Goal: Task Accomplishment & Management: Complete application form

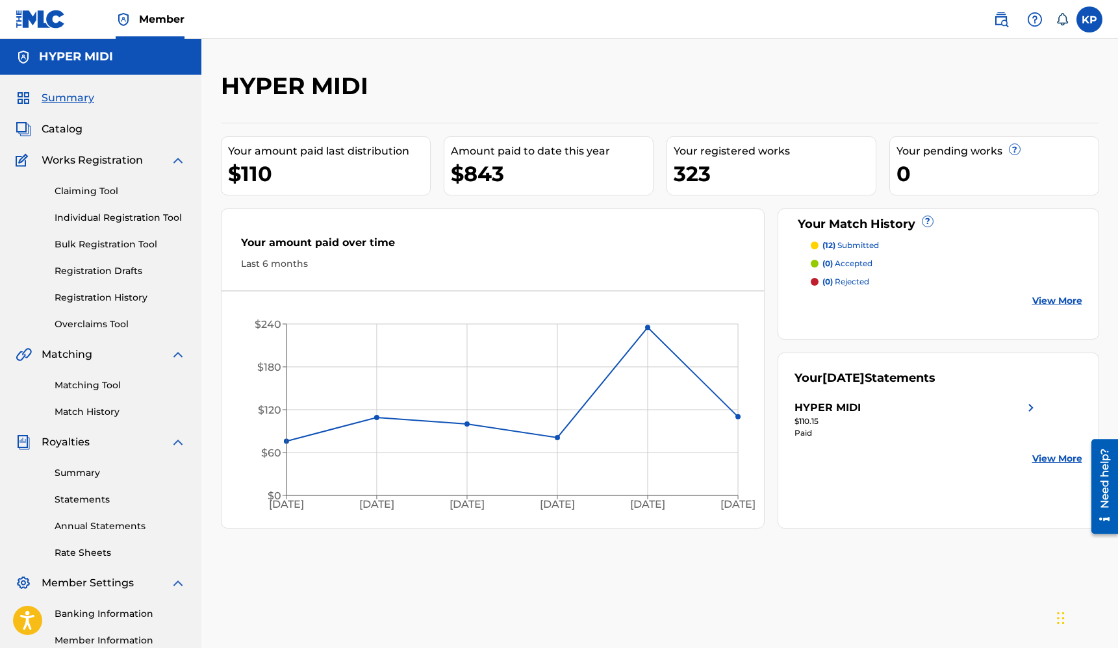
click at [95, 218] on link "Individual Registration Tool" at bounding box center [120, 218] width 131 height 14
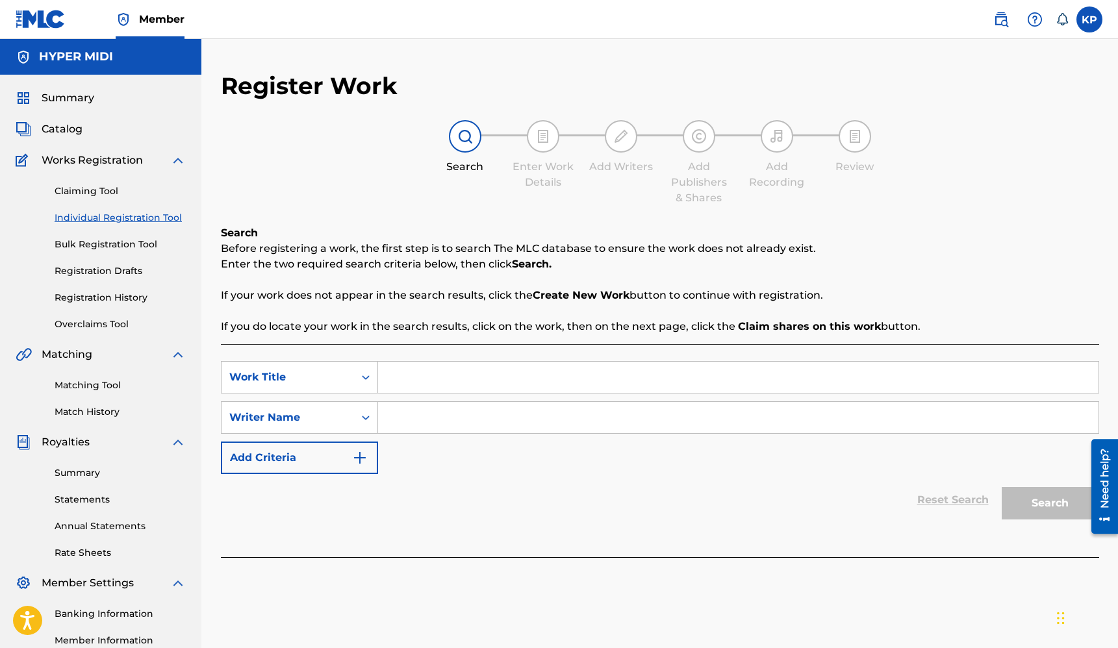
click at [416, 379] on input "Search Form" at bounding box center [738, 377] width 720 height 31
type input "Awaiting Structure"
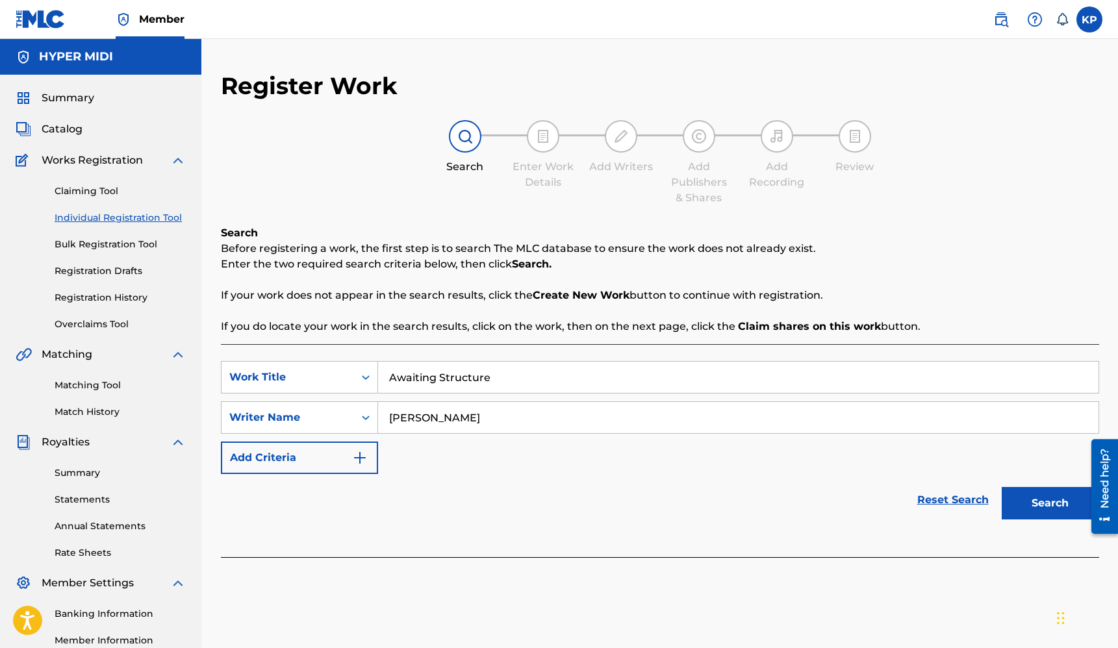
type input "[PERSON_NAME]"
click at [1058, 500] on button "Search" at bounding box center [1049, 503] width 97 height 32
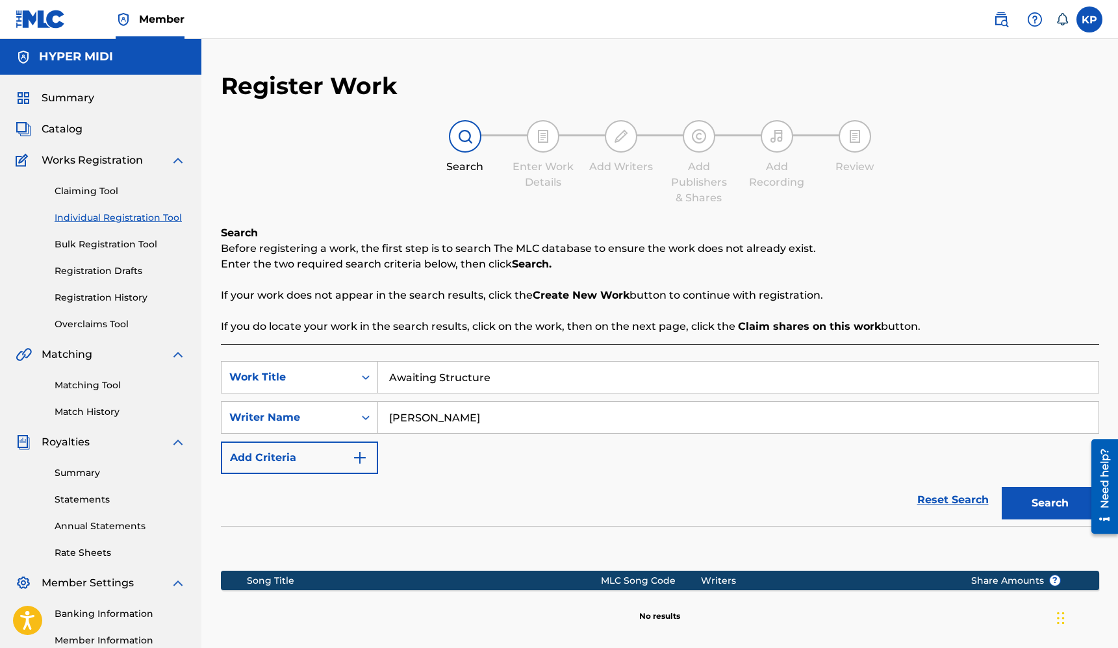
scroll to position [157, 0]
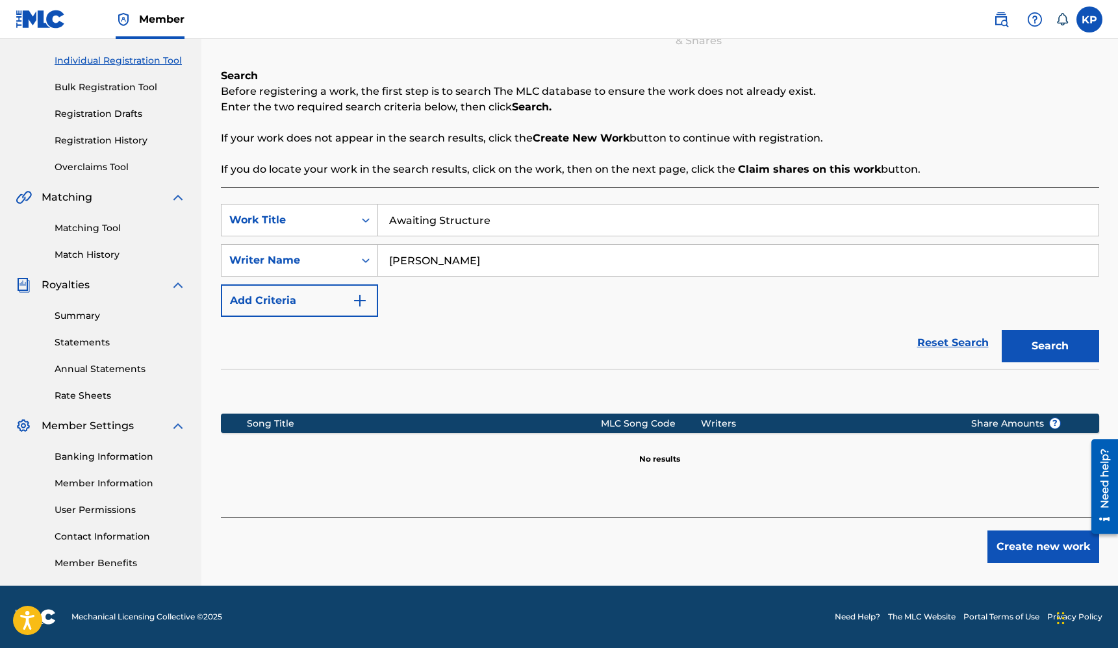
click at [1048, 549] on button "Create new work" at bounding box center [1043, 547] width 112 height 32
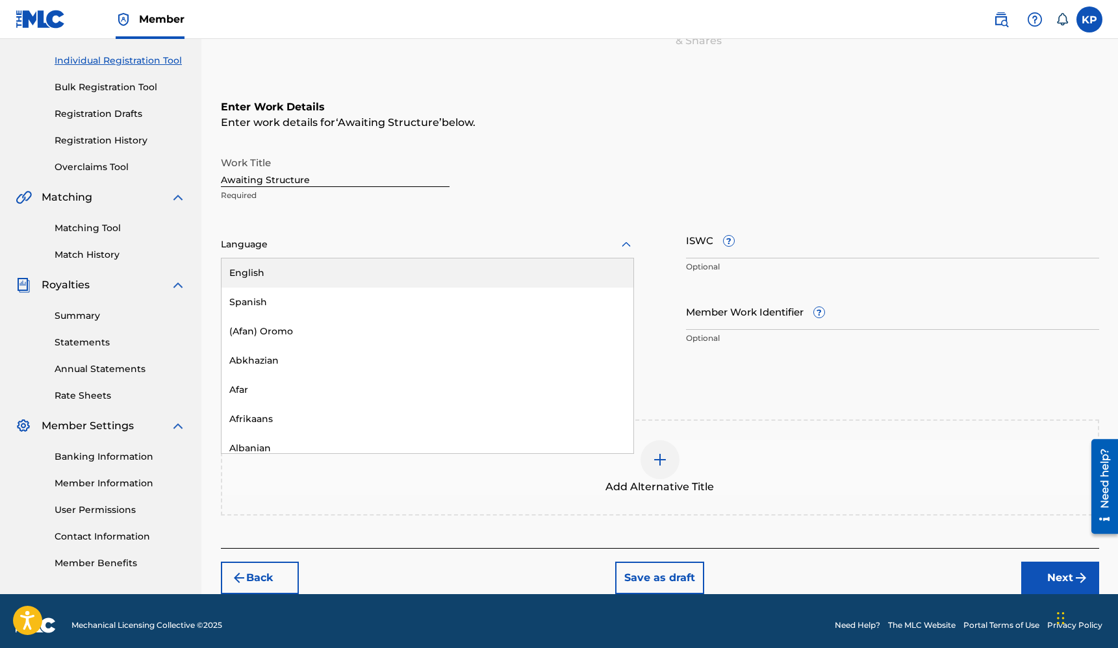
click at [388, 253] on div "Language" at bounding box center [427, 244] width 413 height 27
click at [340, 277] on div "English" at bounding box center [427, 272] width 412 height 29
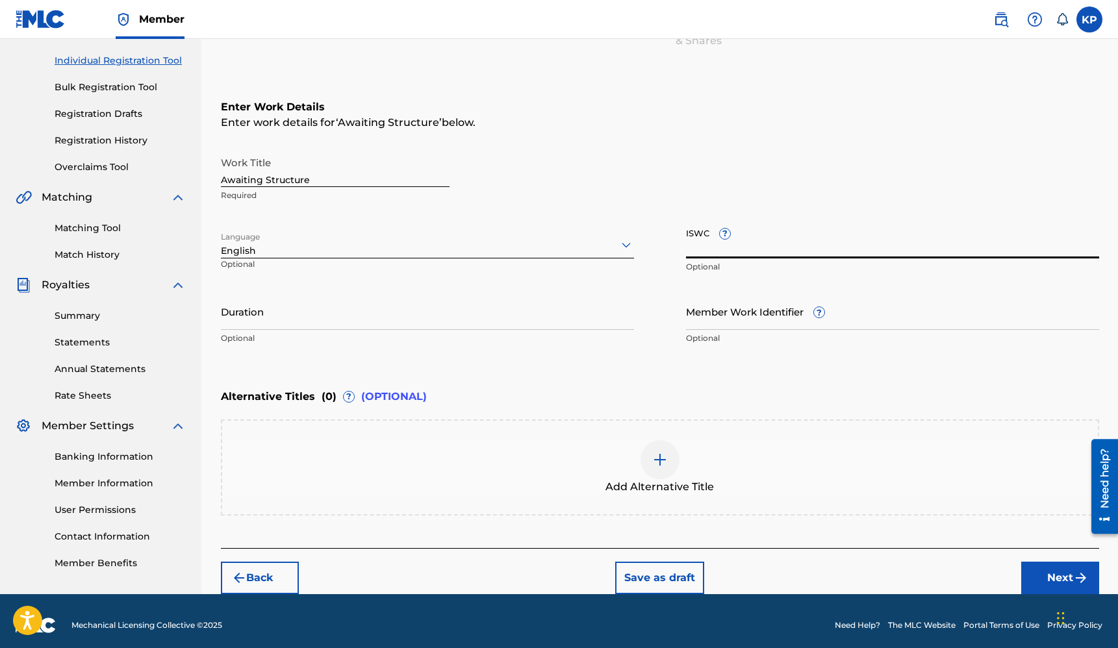
click at [694, 242] on input "ISWC ?" at bounding box center [892, 239] width 413 height 37
paste input "T3343282548"
type input "T3343282548"
click at [465, 321] on input "Duration" at bounding box center [427, 311] width 413 height 37
type input "03:08"
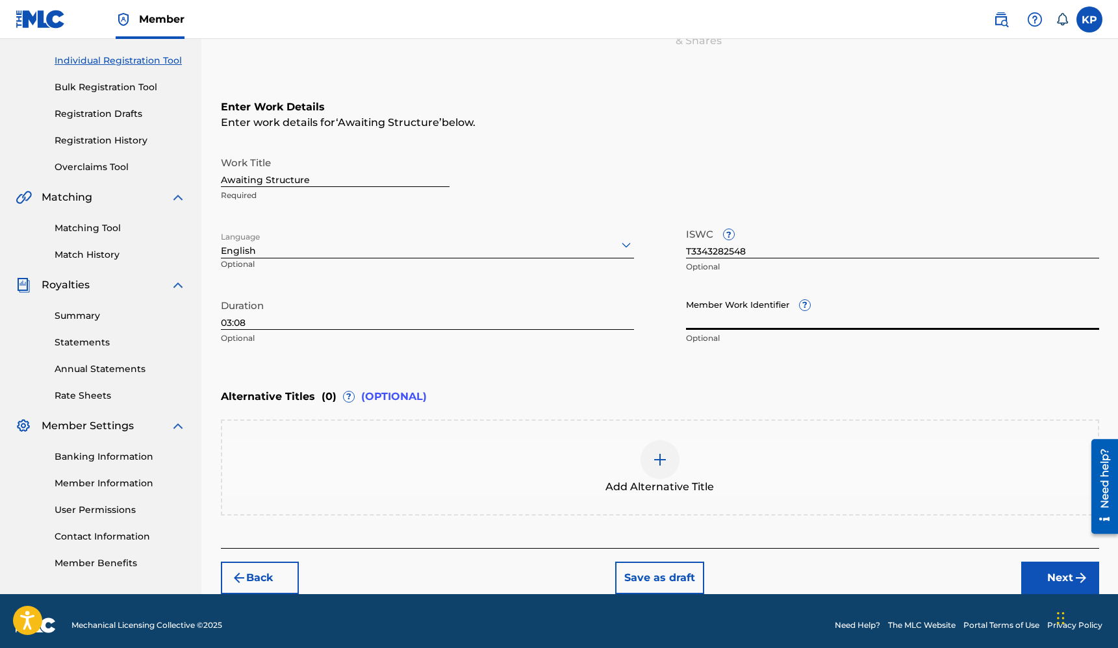
scroll to position [165, 0]
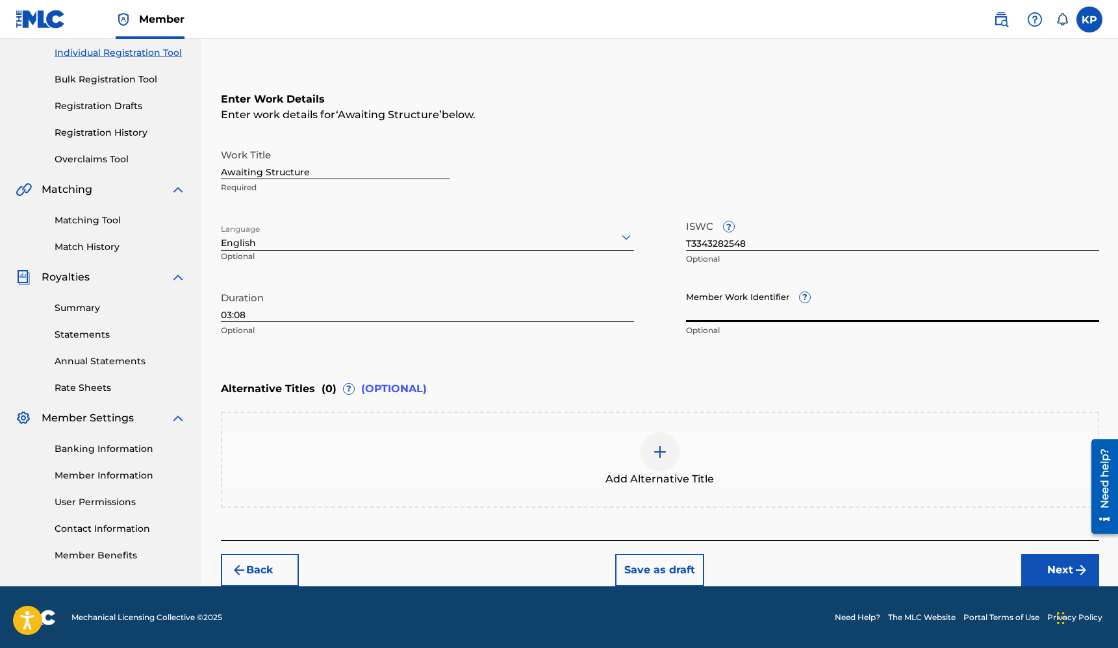
click at [964, 460] on div "Add Alternative Title" at bounding box center [659, 459] width 875 height 55
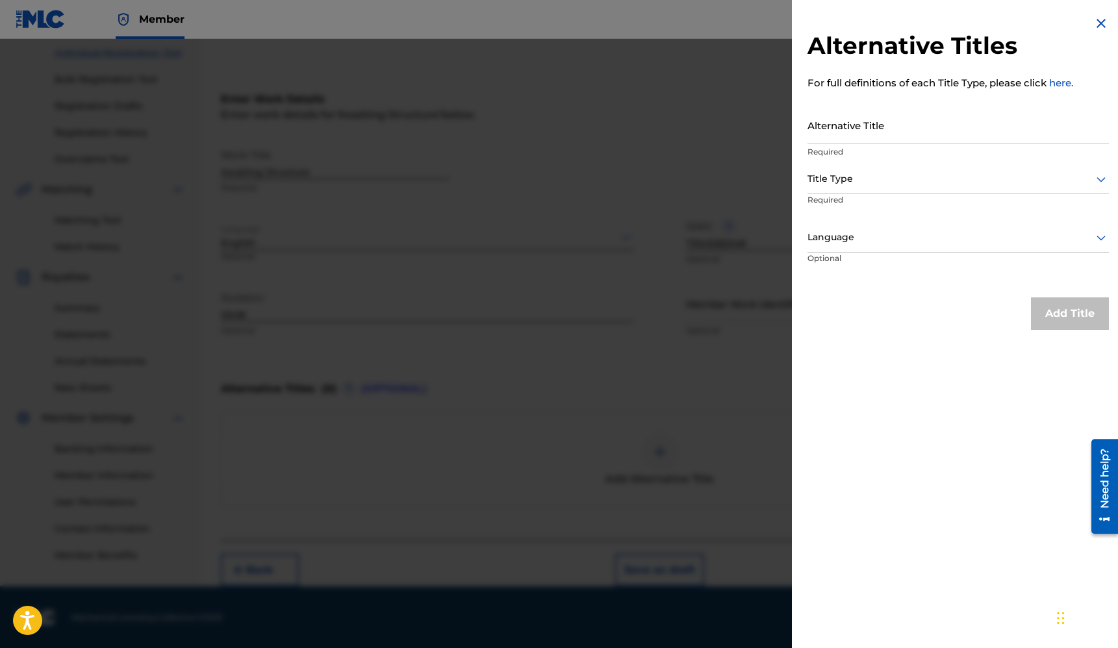
click at [1097, 18] on img at bounding box center [1101, 24] width 16 height 16
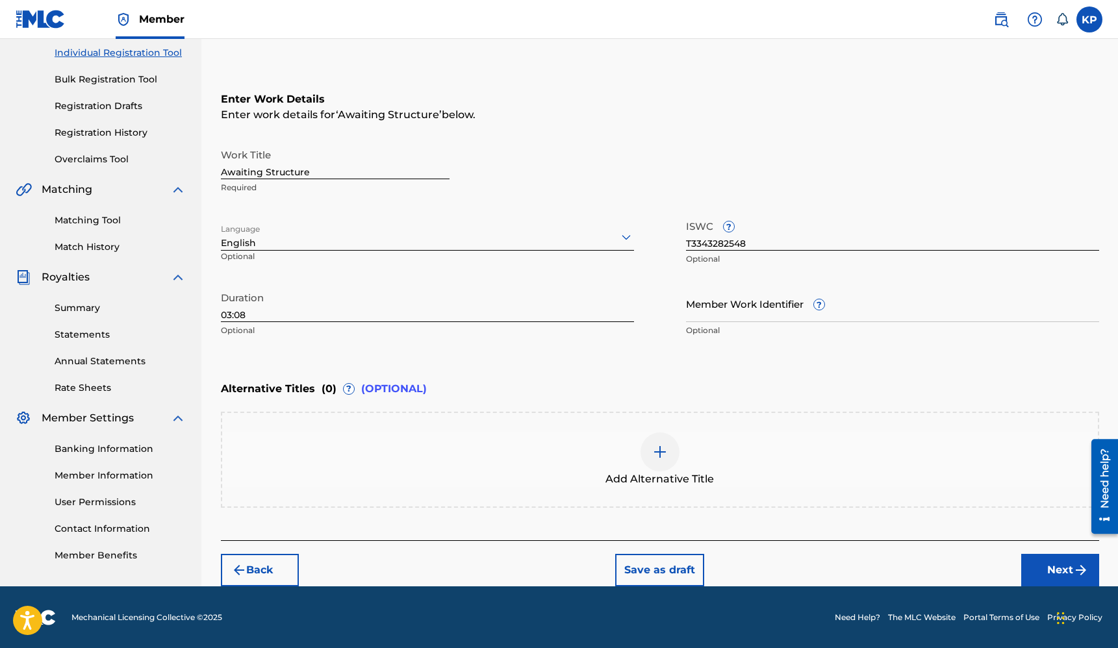
click at [1047, 569] on button "Next" at bounding box center [1060, 570] width 78 height 32
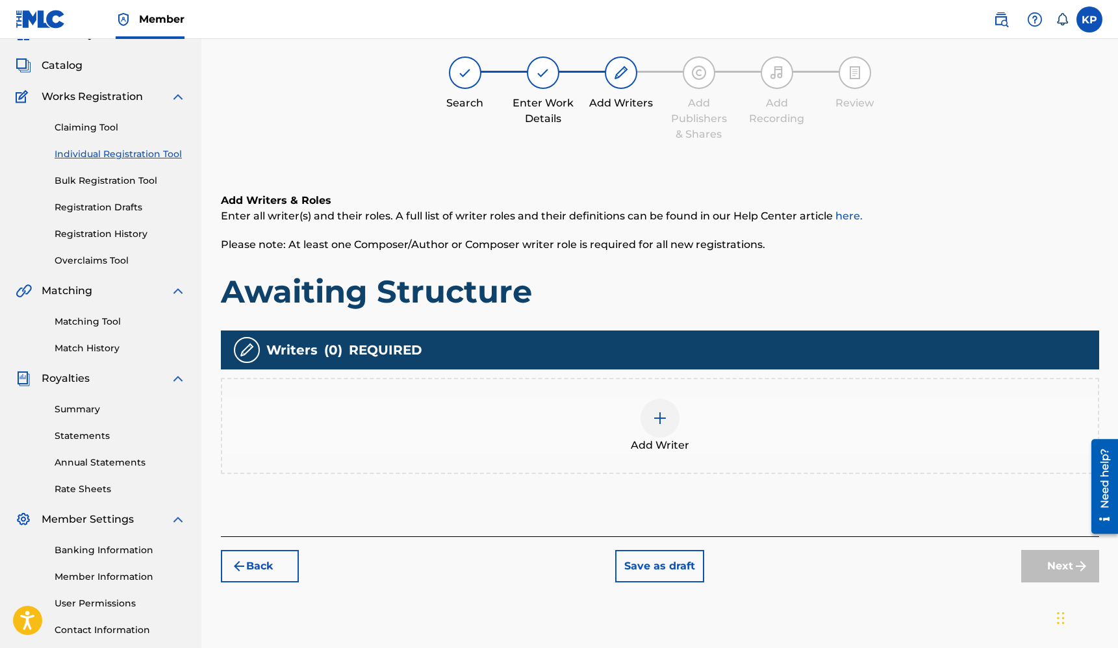
scroll to position [58, 0]
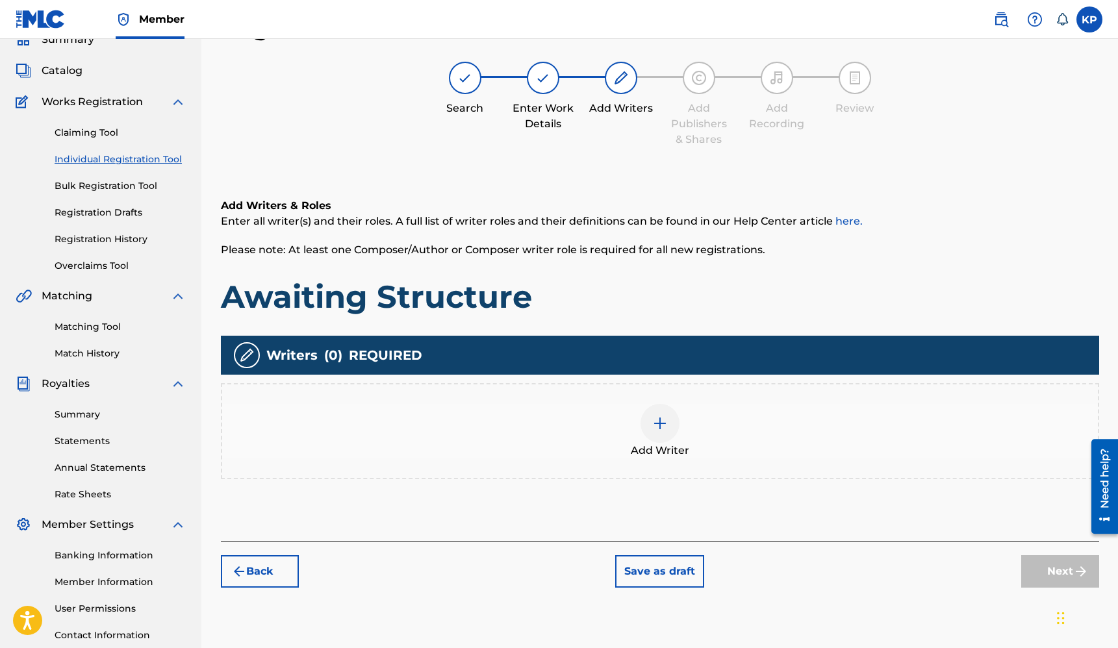
click at [675, 449] on span "Add Writer" at bounding box center [660, 451] width 58 height 16
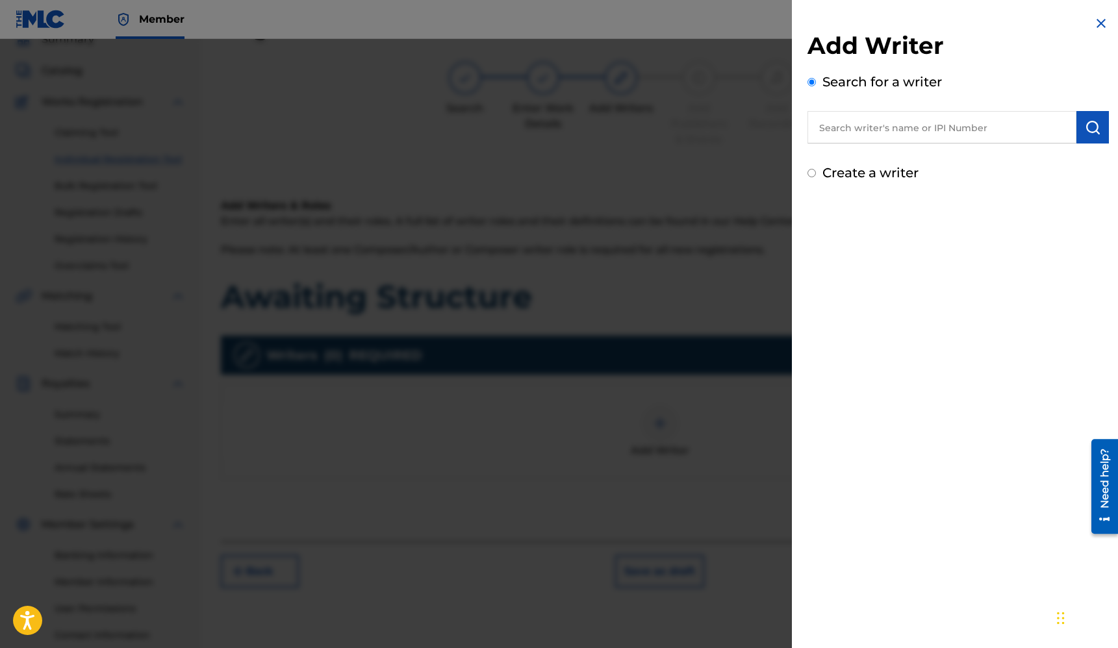
click at [911, 118] on input "text" at bounding box center [941, 127] width 269 height 32
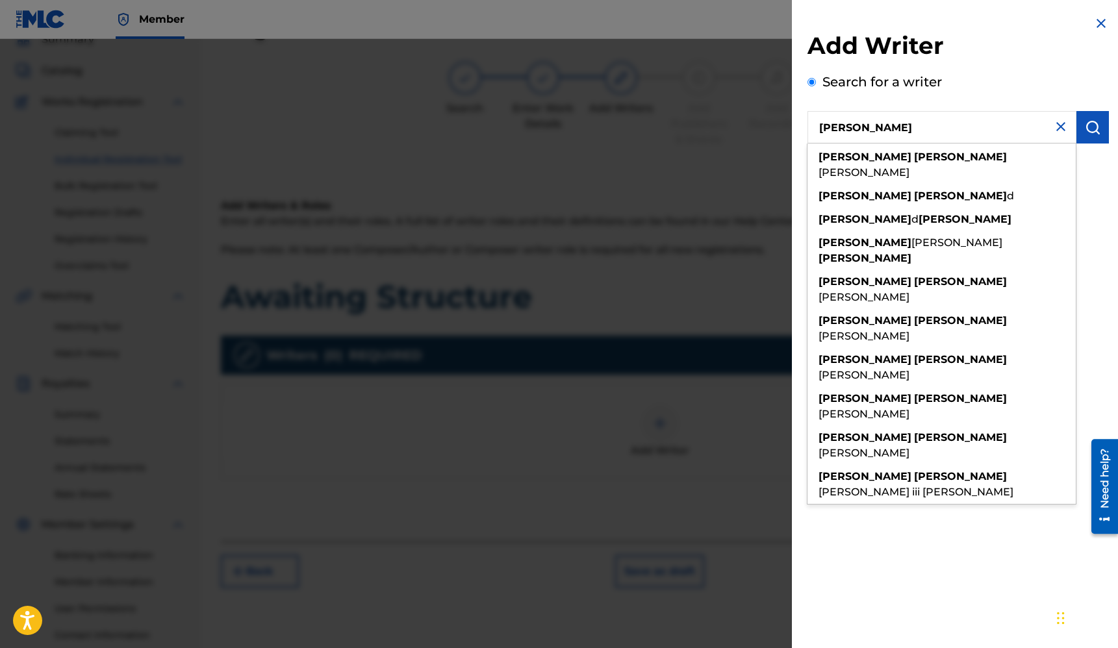
type input "[PERSON_NAME]"
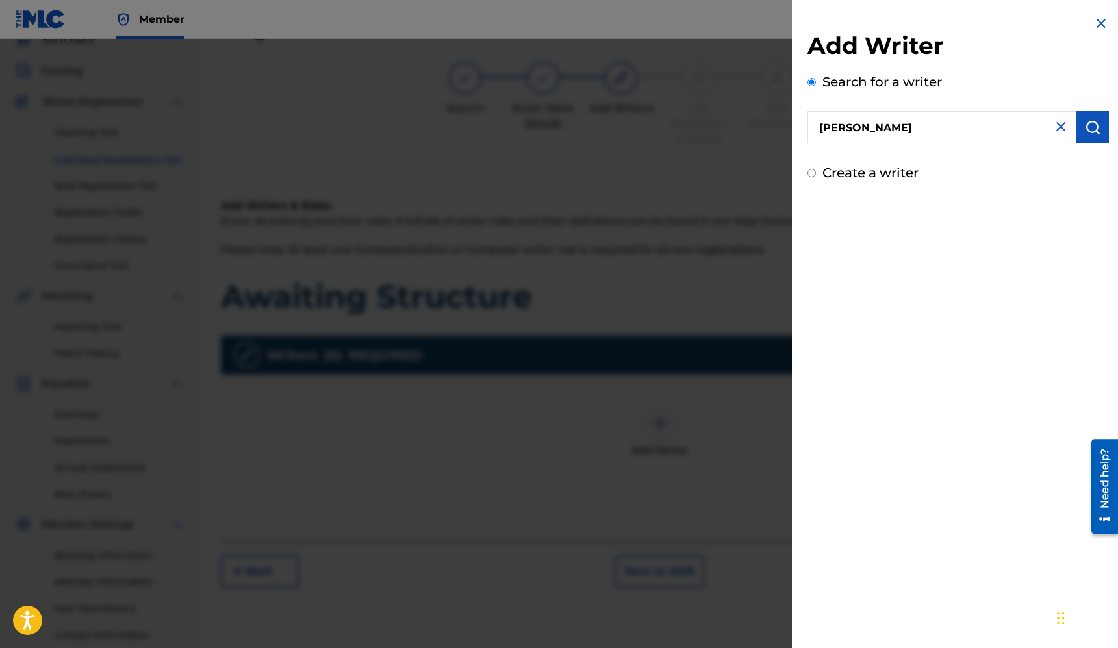
click at [1088, 129] on img "submit" at bounding box center [1092, 127] width 16 height 16
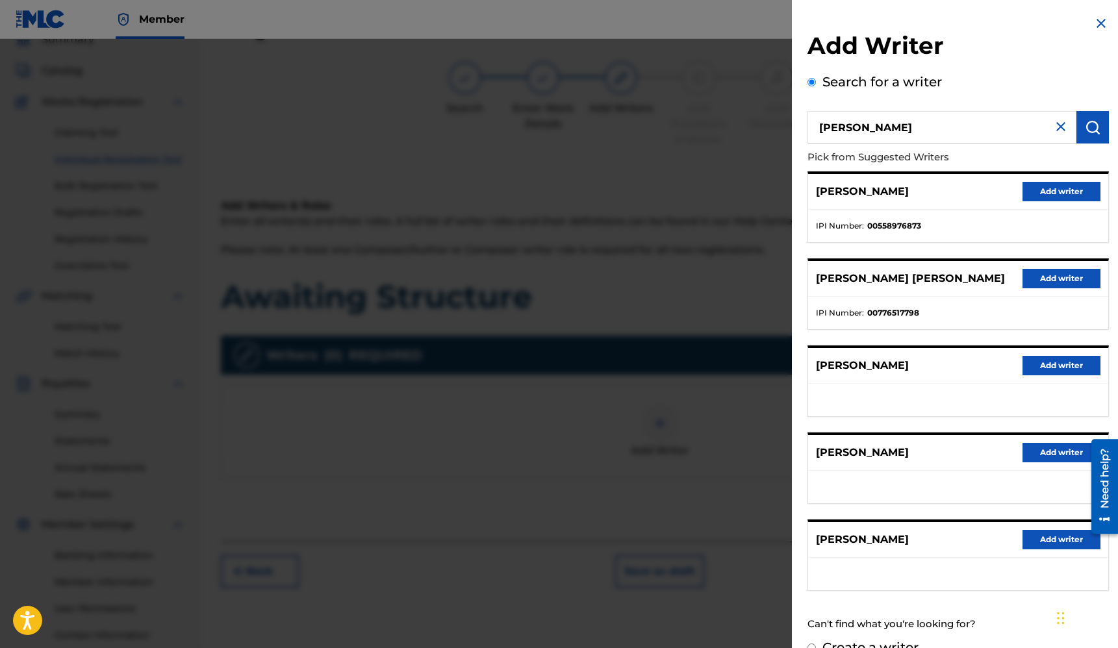
click at [1069, 191] on button "Add writer" at bounding box center [1061, 191] width 78 height 19
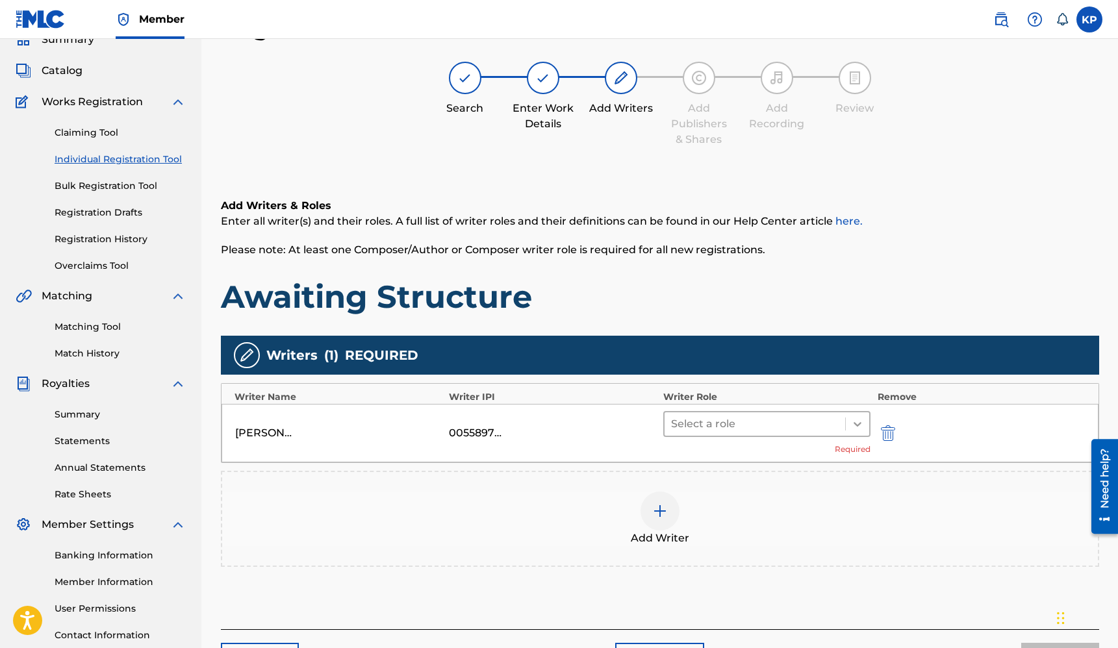
click at [864, 424] on div at bounding box center [856, 423] width 23 height 23
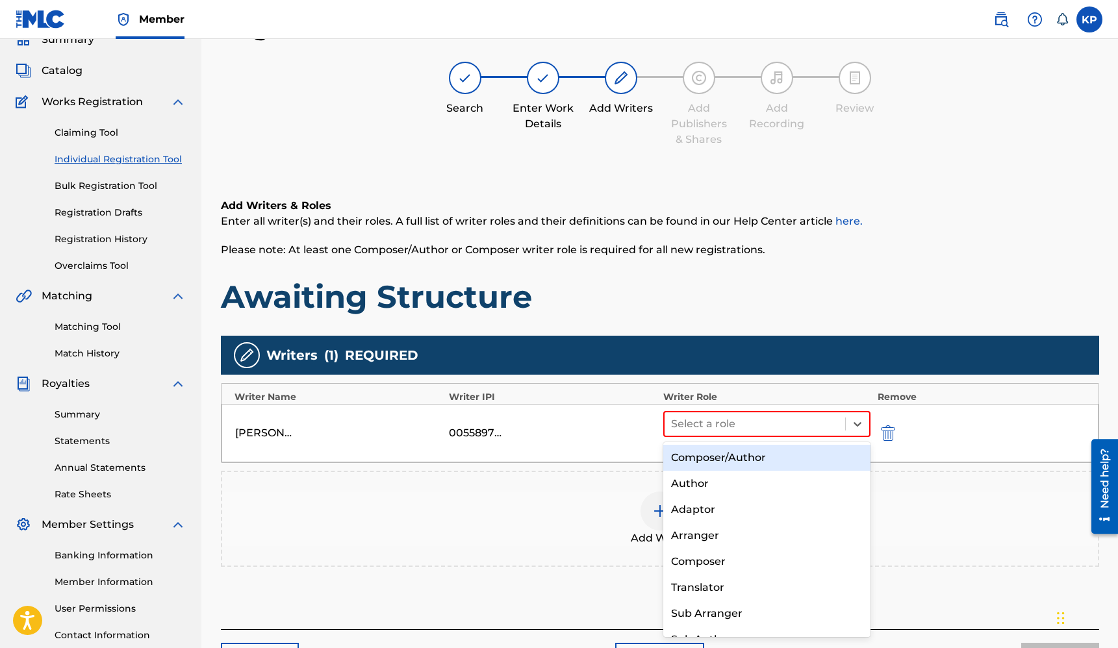
click at [747, 462] on div "Composer/Author" at bounding box center [767, 458] width 208 height 26
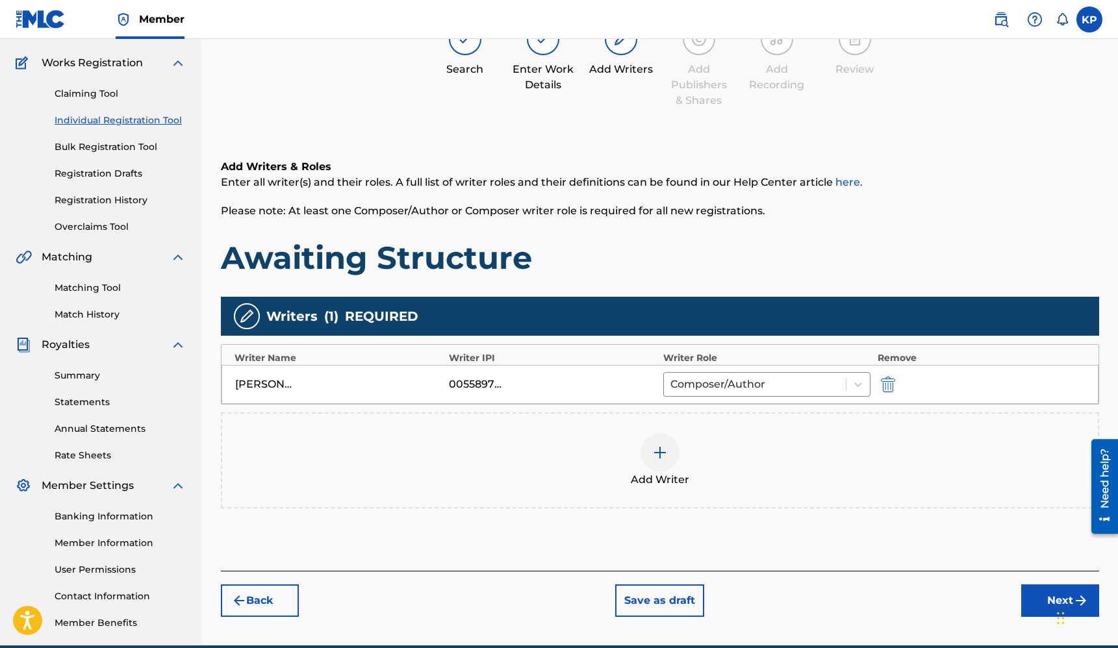
click at [1038, 594] on button "Next" at bounding box center [1060, 600] width 78 height 32
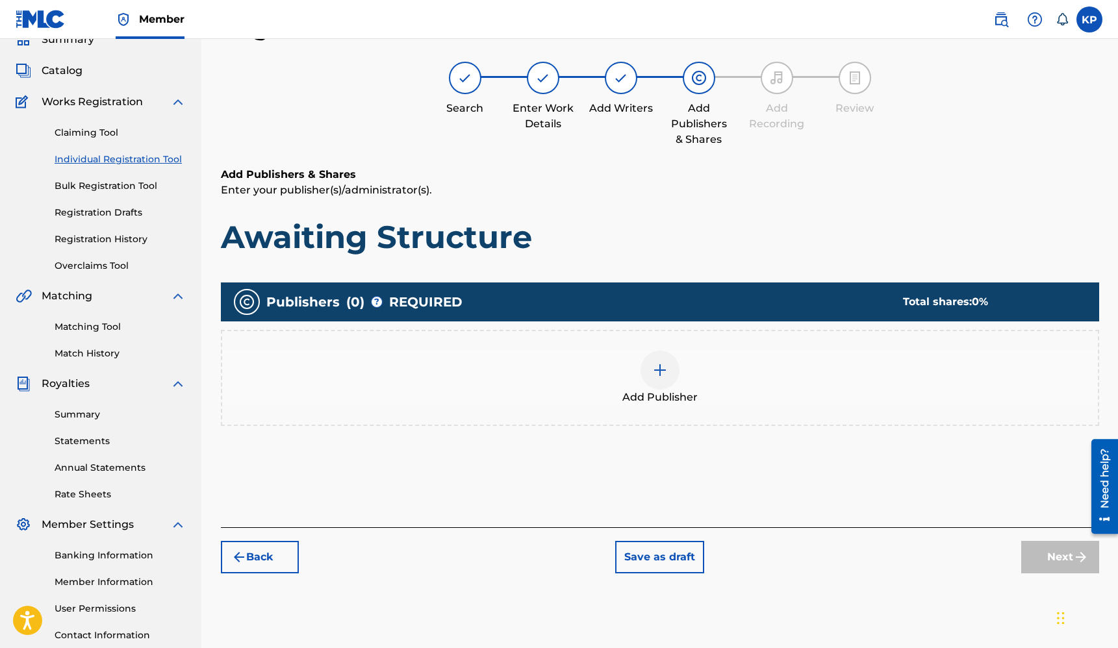
click at [664, 363] on img at bounding box center [660, 370] width 16 height 16
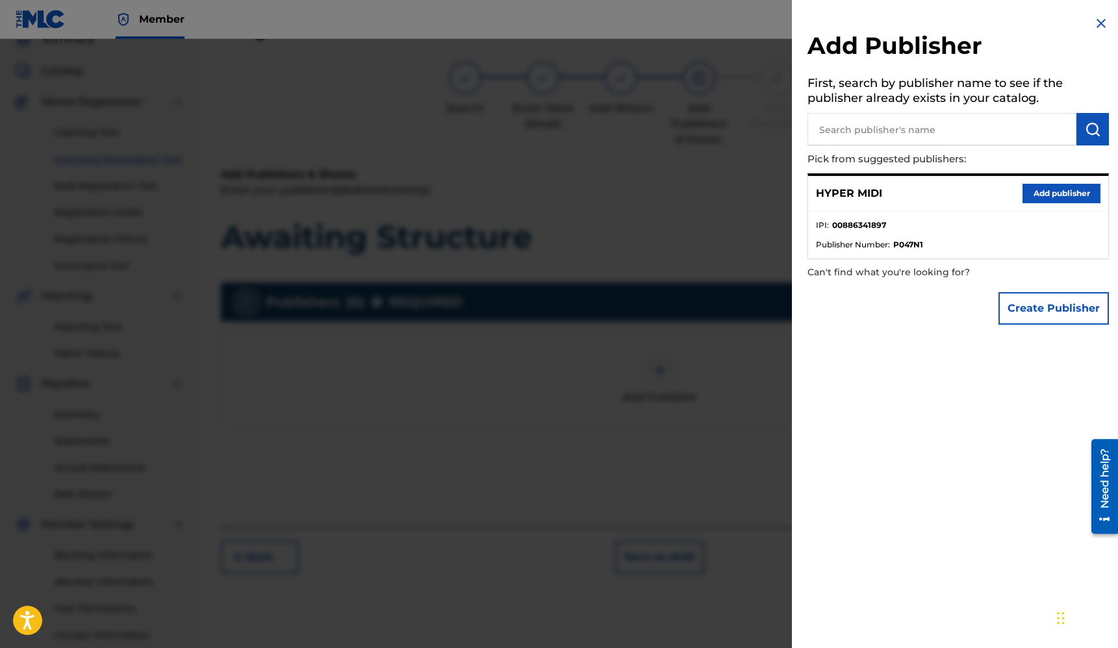
click at [1048, 199] on button "Add publisher" at bounding box center [1061, 193] width 78 height 19
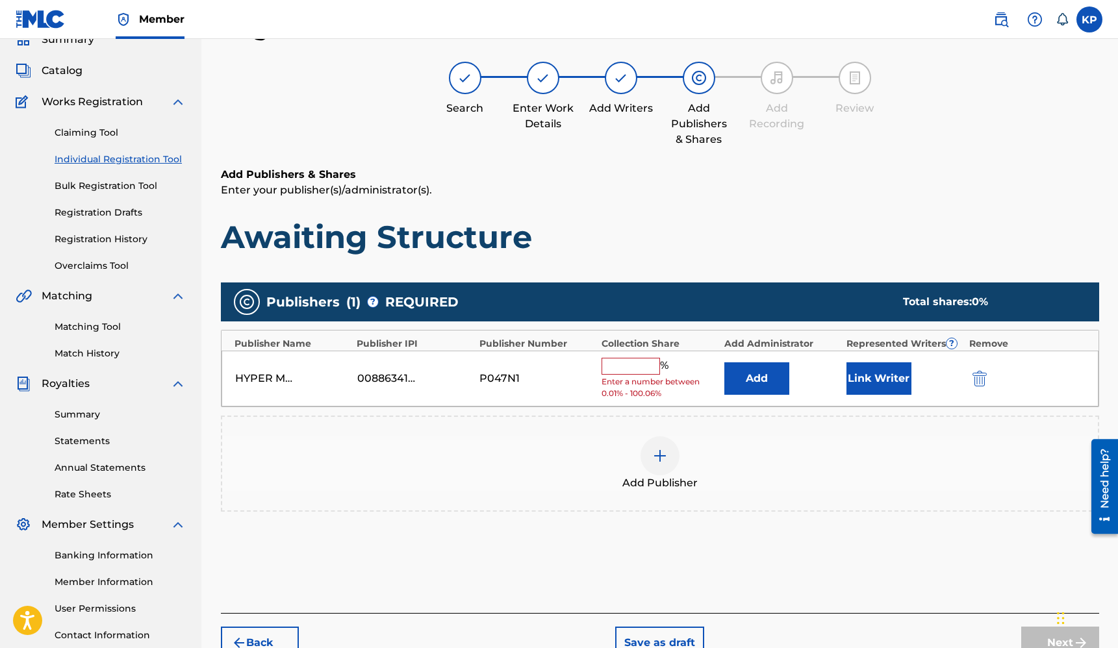
click at [618, 368] on input "text" at bounding box center [630, 366] width 58 height 17
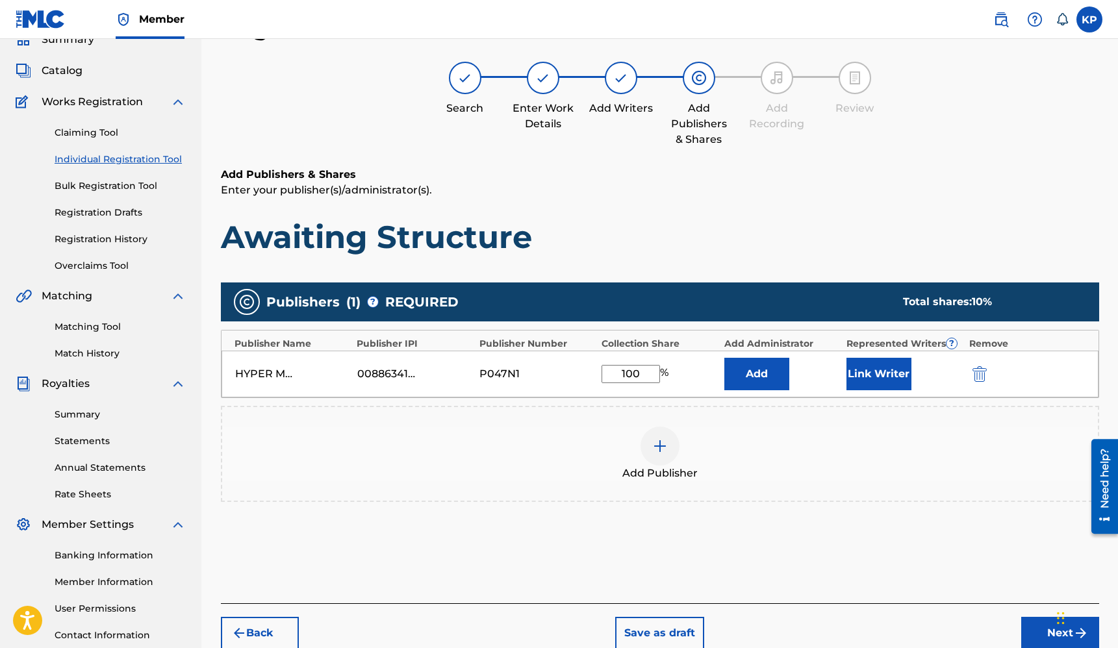
type input "100"
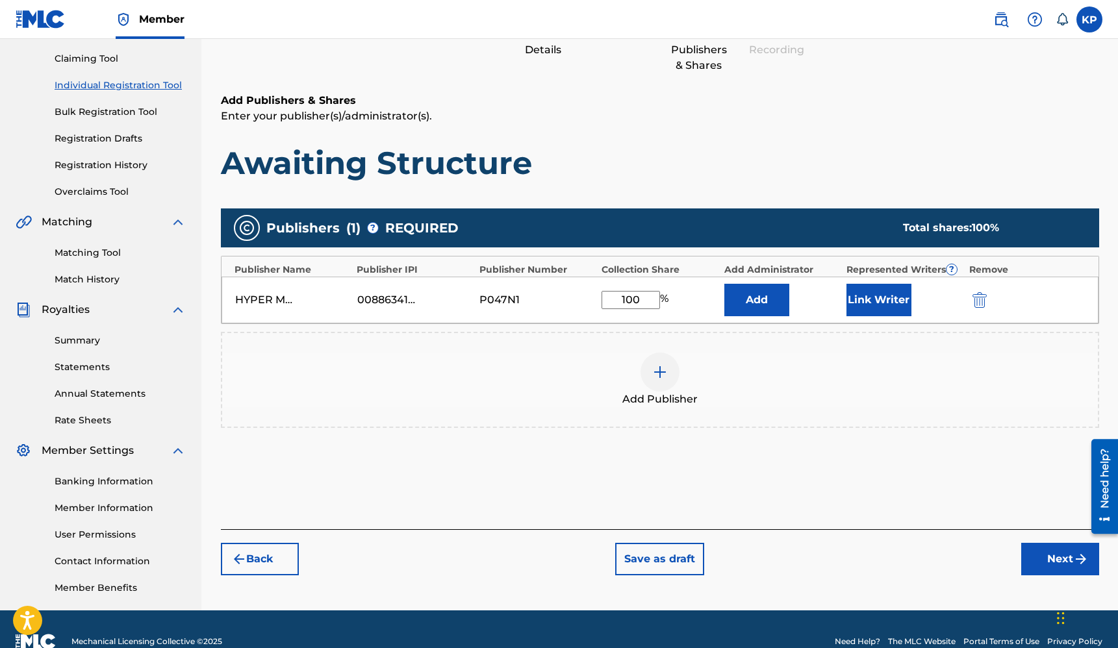
scroll to position [157, 0]
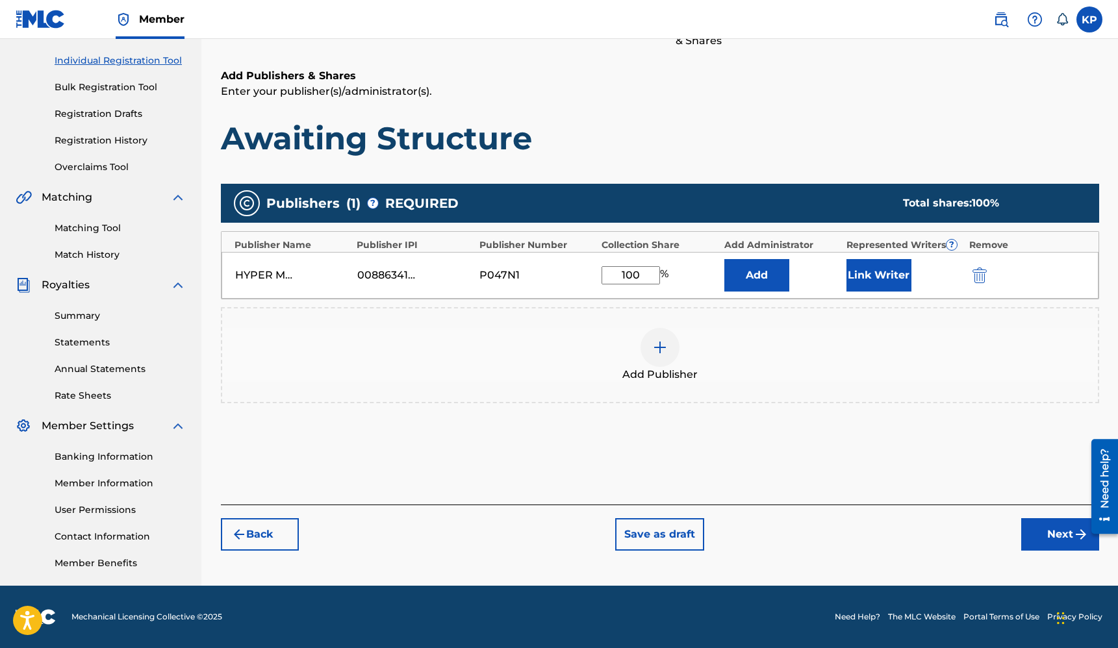
click at [1053, 529] on button "Next" at bounding box center [1060, 534] width 78 height 32
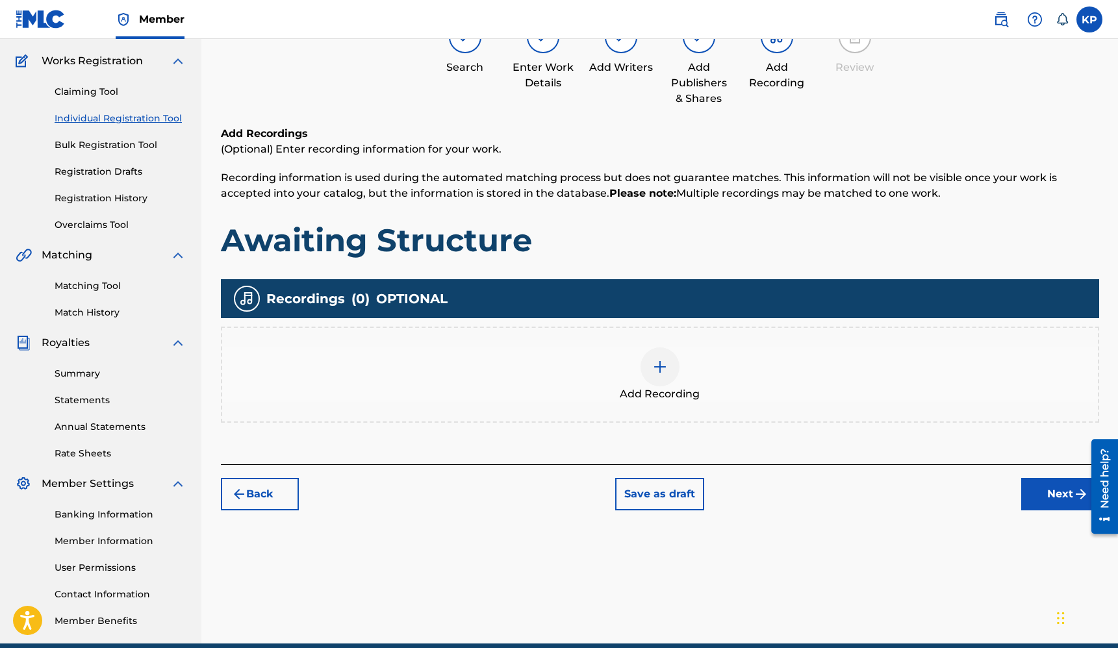
scroll to position [58, 0]
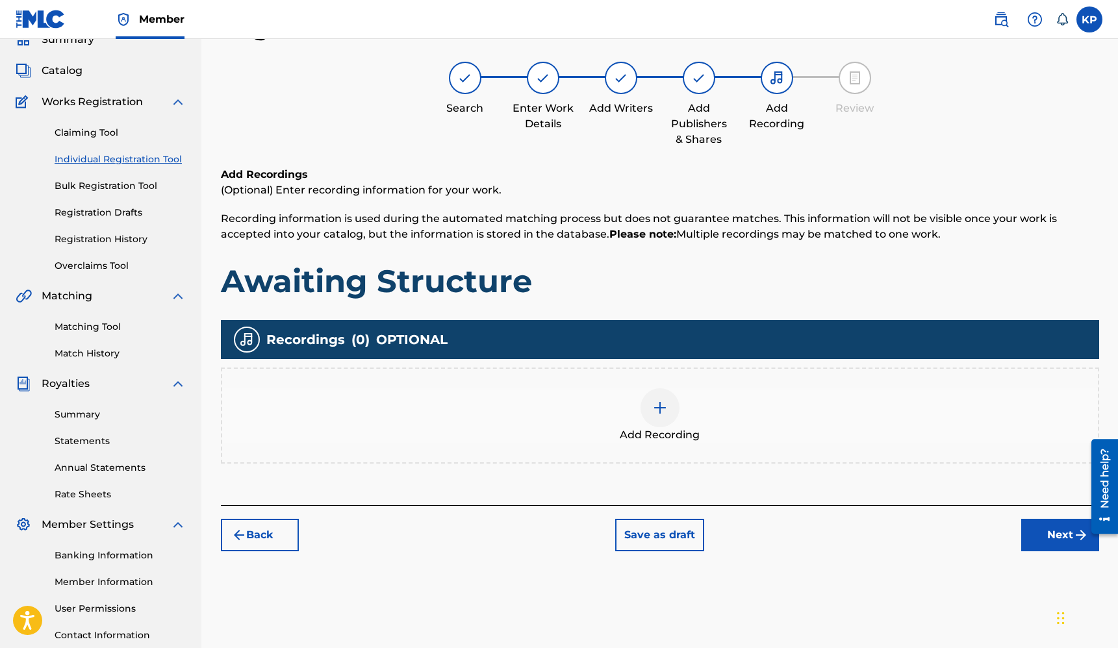
click at [652, 413] on img at bounding box center [660, 408] width 16 height 16
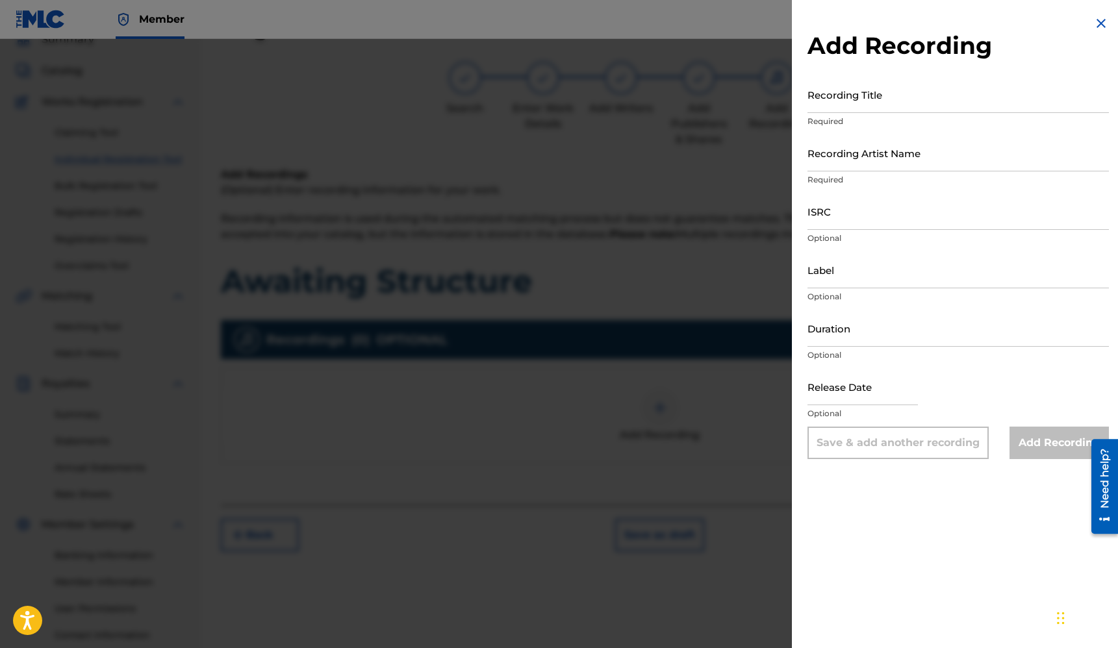
click at [857, 102] on input "Recording Title" at bounding box center [957, 94] width 301 height 37
type input "Awaiting Structure"
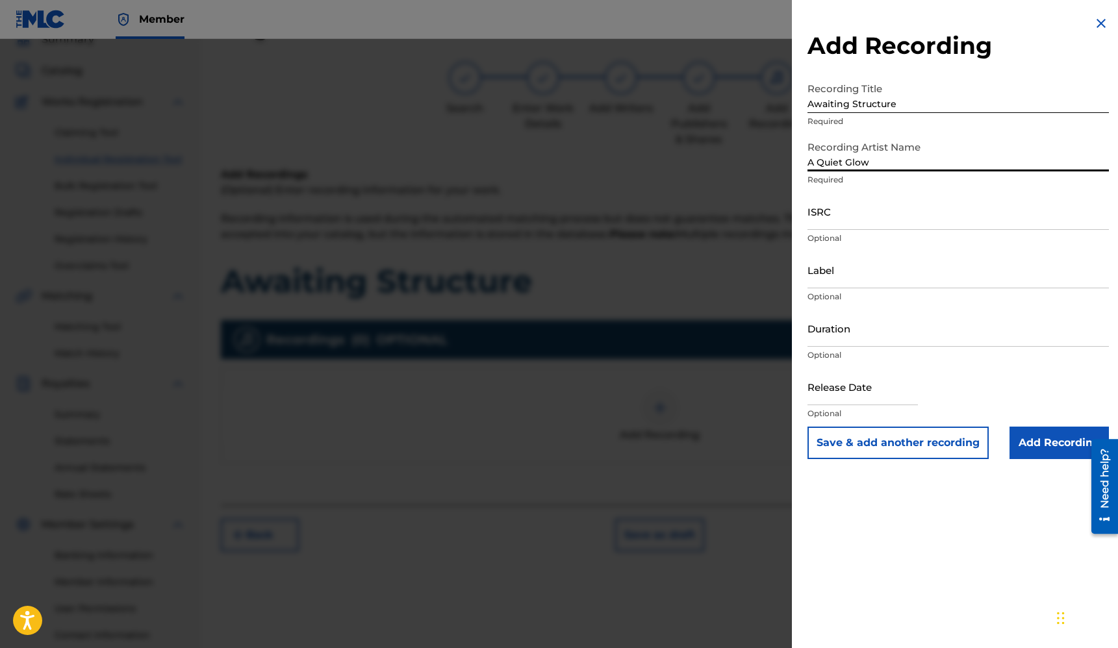
type input "A Quiet Glow"
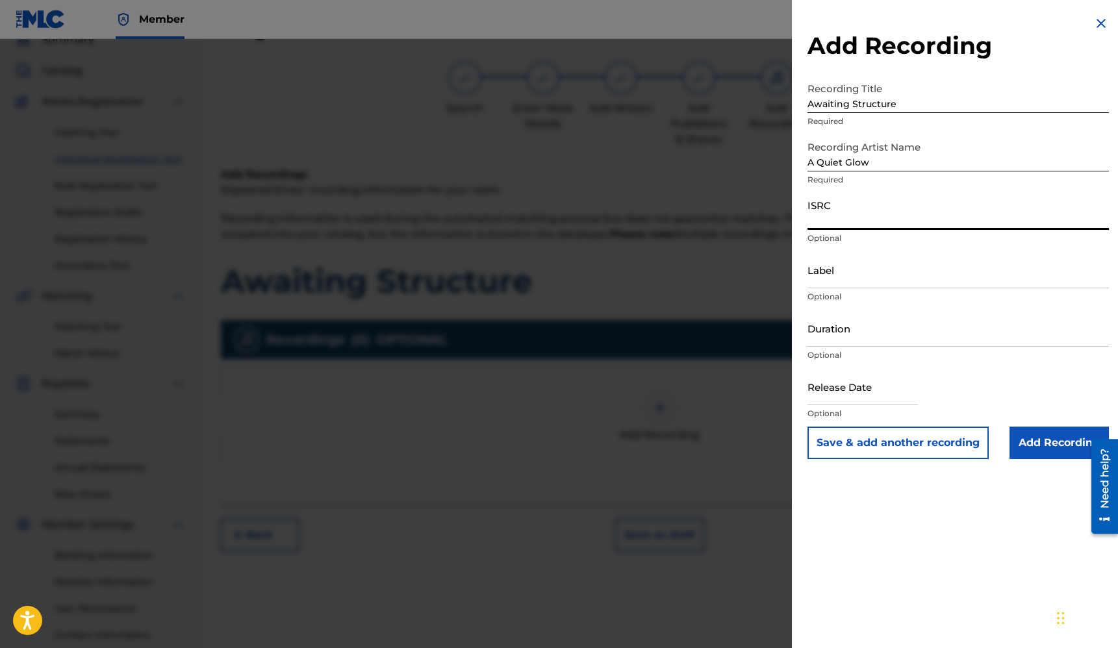
paste input "GBMJG2524586"
type input "GBMJG2524586"
click at [921, 273] on input "Label" at bounding box center [957, 269] width 301 height 37
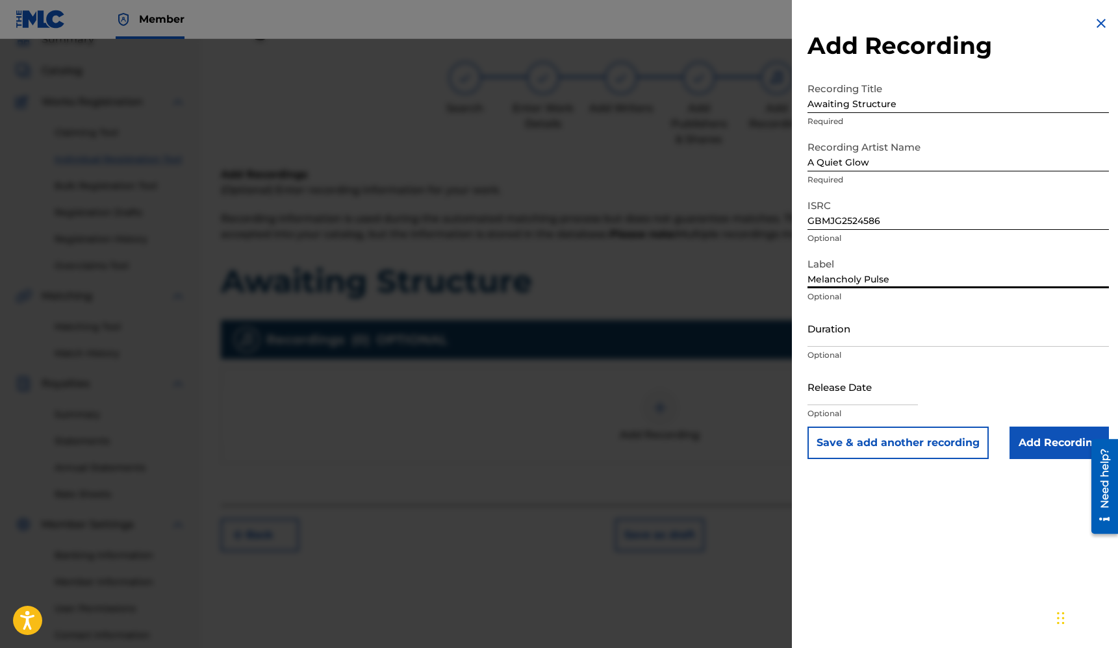
type input "Melancholy Pulse"
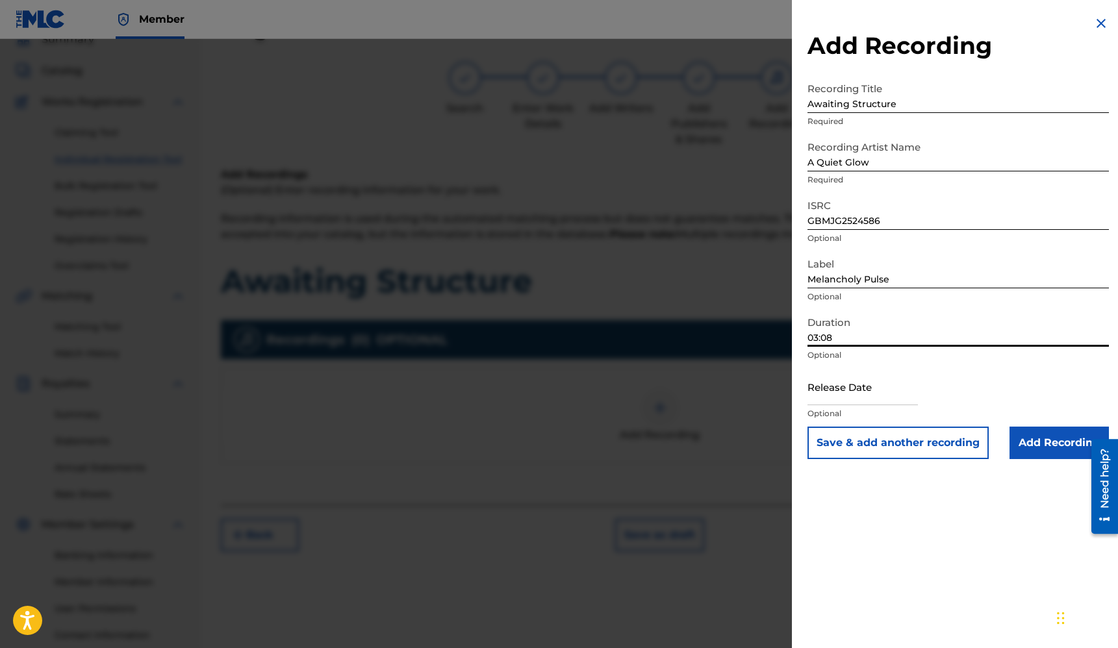
type input "03:08"
select select "7"
select select "2025"
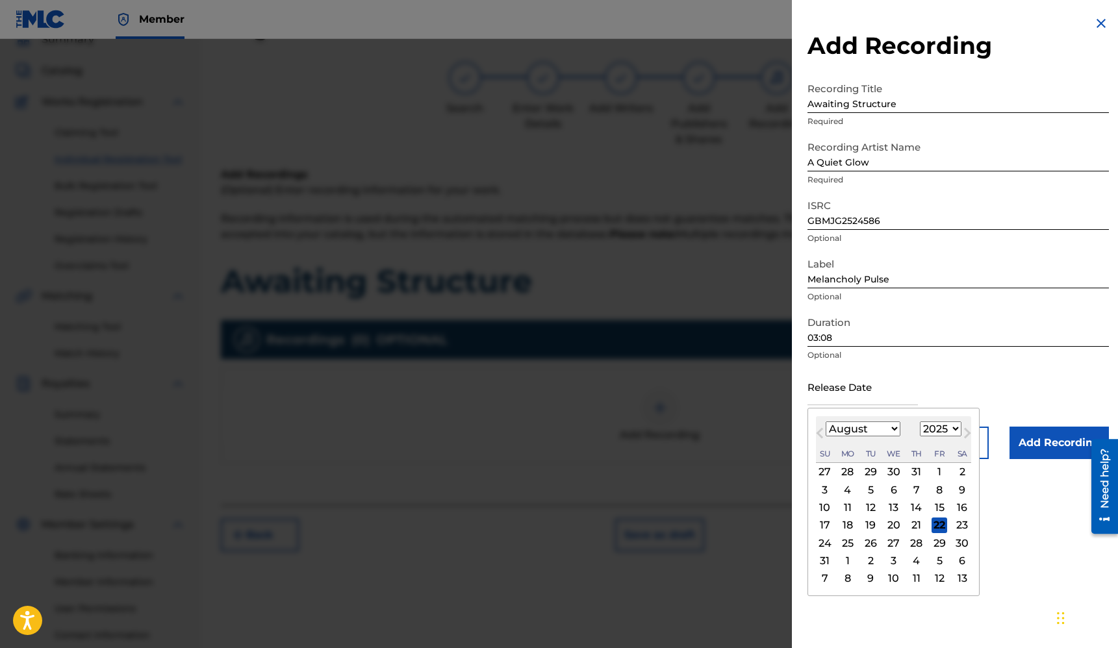
click at [889, 426] on select "January February March April May June July August September October November De…" at bounding box center [862, 428] width 75 height 15
select select "8"
click at [825, 421] on select "January February March April May June July August September October November De…" at bounding box center [862, 428] width 75 height 15
click at [938, 473] on div "5" at bounding box center [939, 472] width 16 height 16
type input "[DATE]"
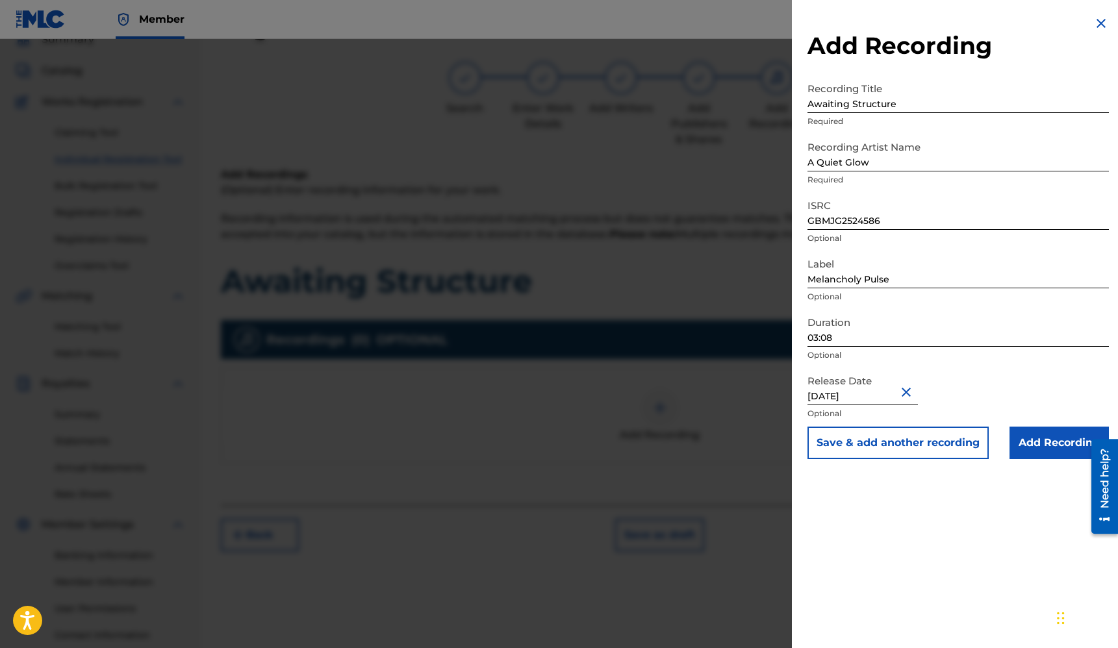
click at [1046, 440] on input "Add Recording" at bounding box center [1058, 443] width 99 height 32
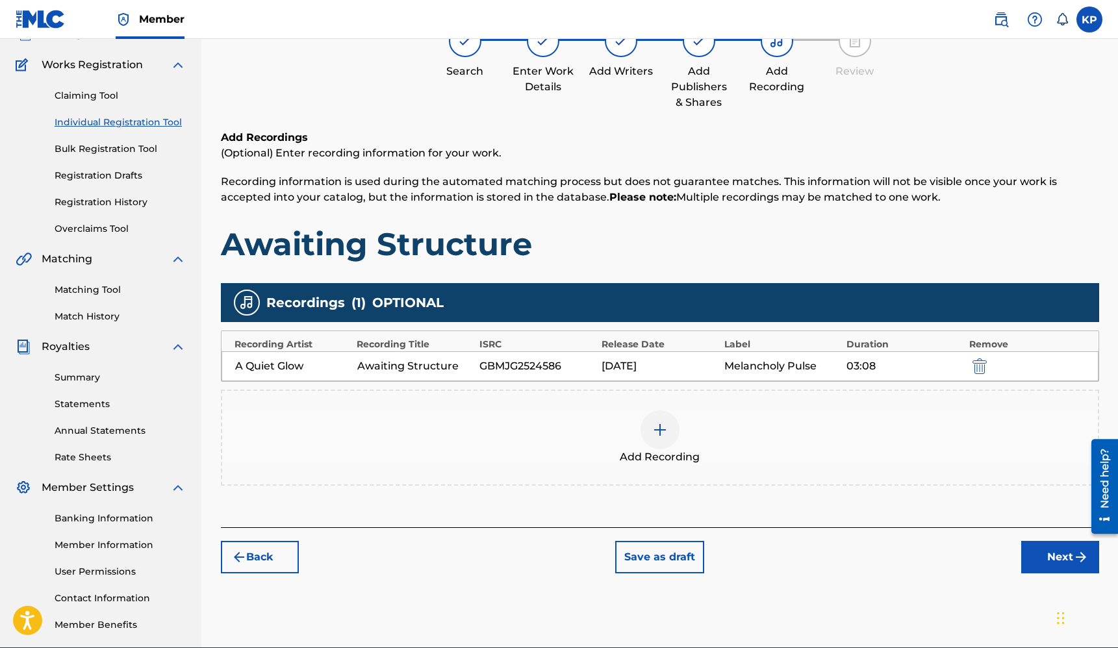
click at [1045, 557] on button "Next" at bounding box center [1060, 557] width 78 height 32
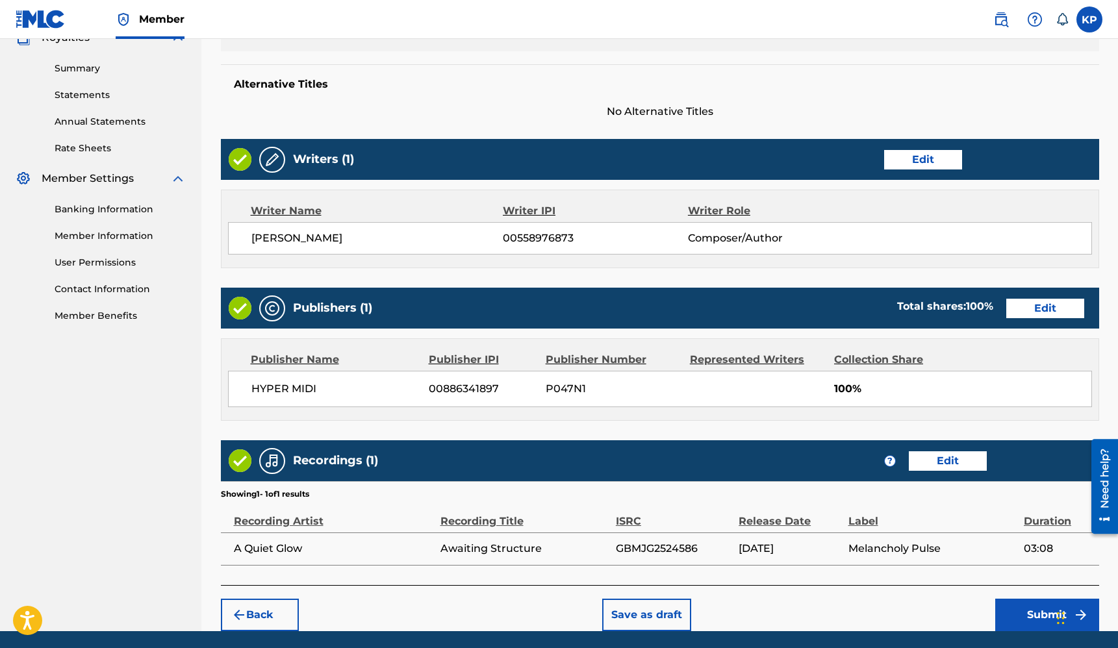
scroll to position [449, 0]
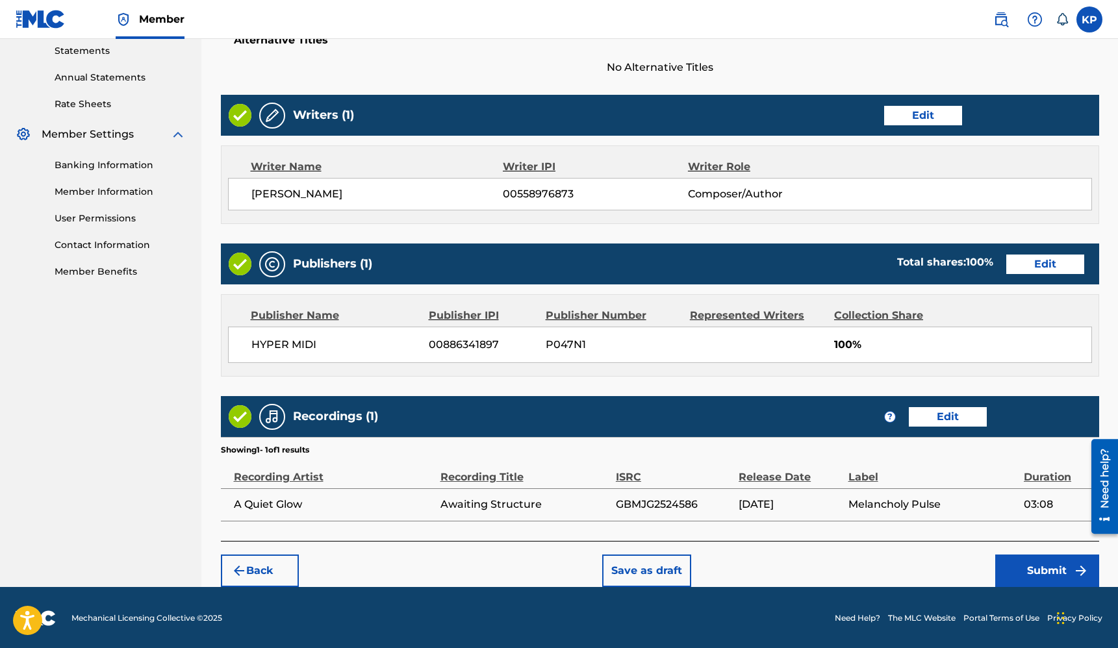
click at [1038, 568] on button "Submit" at bounding box center [1047, 571] width 104 height 32
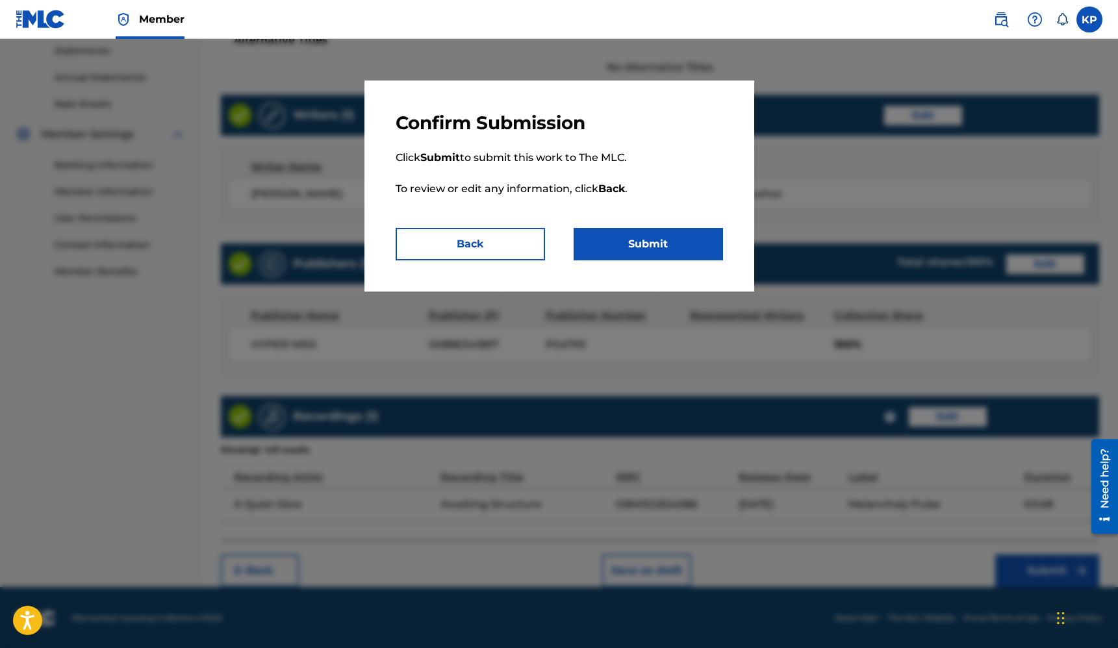
click at [673, 242] on button "Submit" at bounding box center [647, 244] width 149 height 32
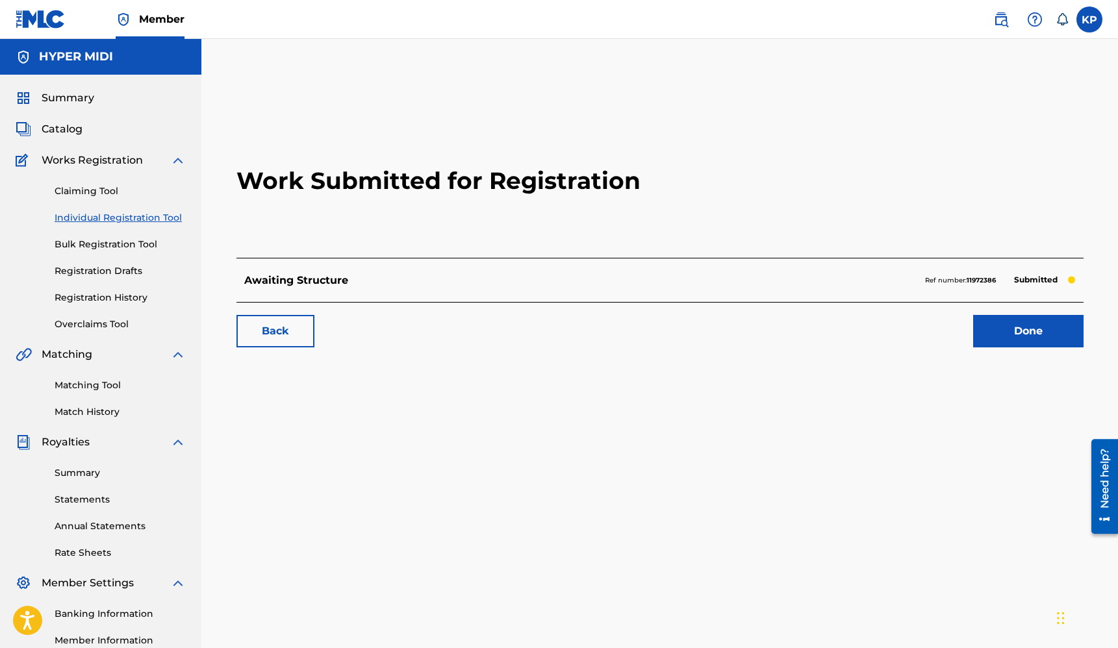
click at [82, 90] on span "Summary" at bounding box center [68, 98] width 53 height 16
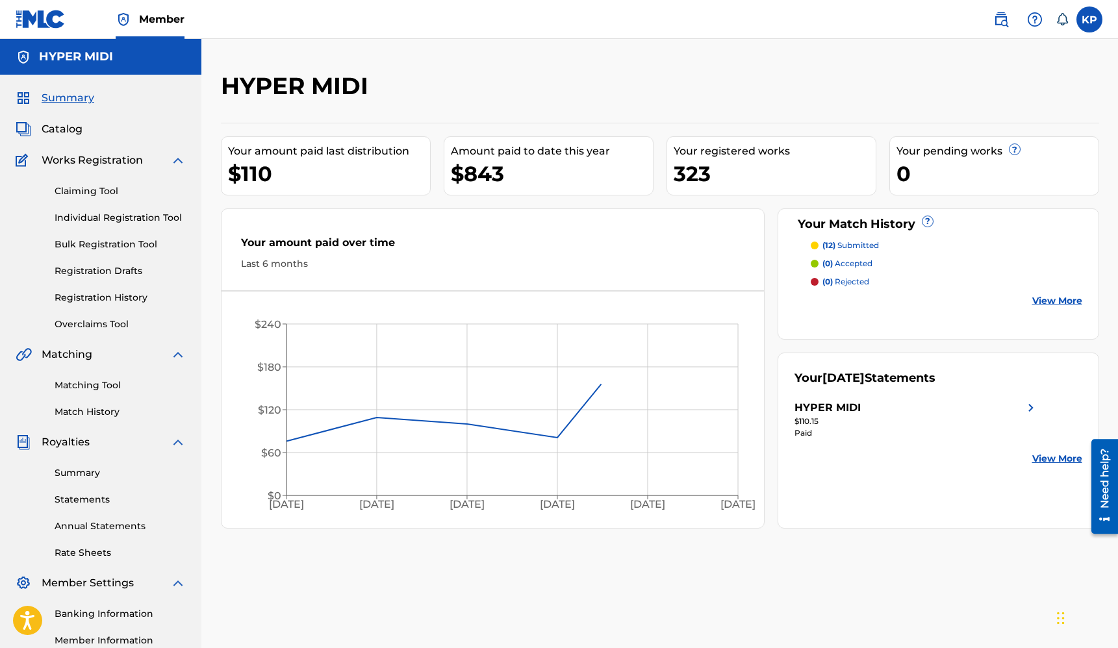
click at [75, 129] on span "Catalog" at bounding box center [62, 129] width 41 height 16
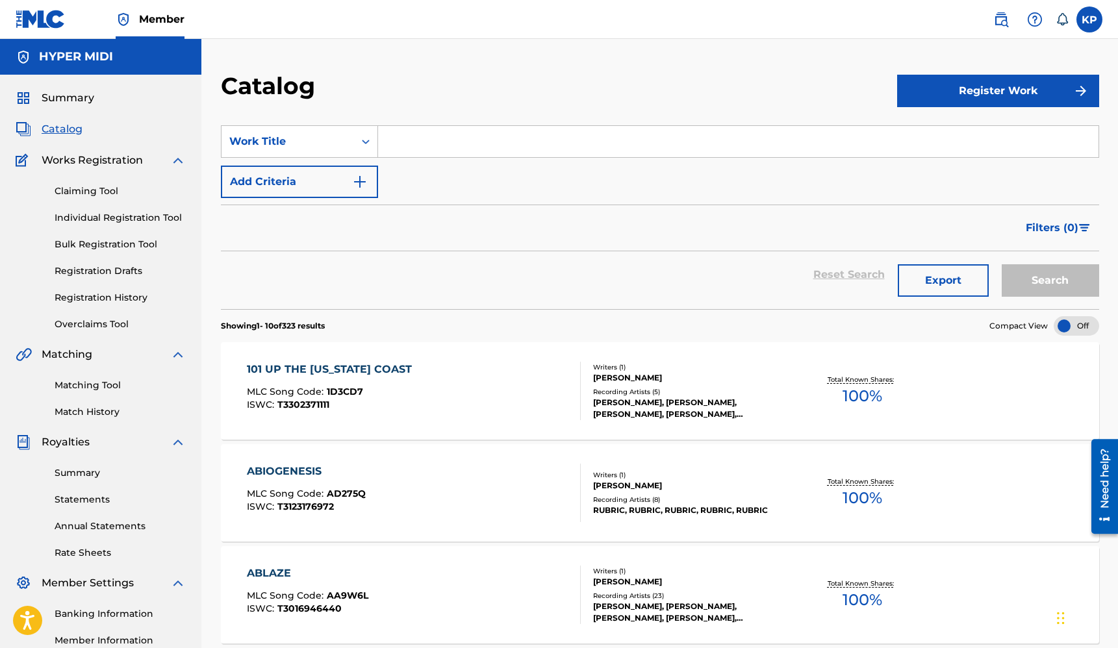
click at [480, 139] on input "Search Form" at bounding box center [738, 141] width 720 height 31
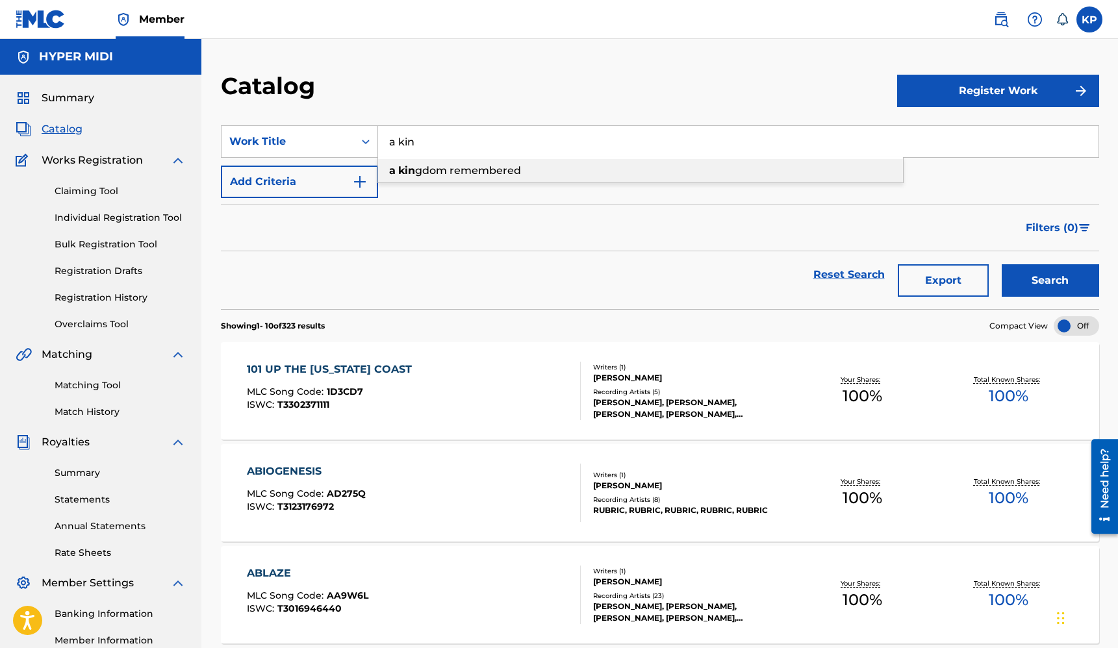
click at [474, 170] on span "gdom remembered" at bounding box center [468, 170] width 106 height 12
type input "a kingdom remembered"
click at [1001, 264] on button "Search" at bounding box center [1049, 280] width 97 height 32
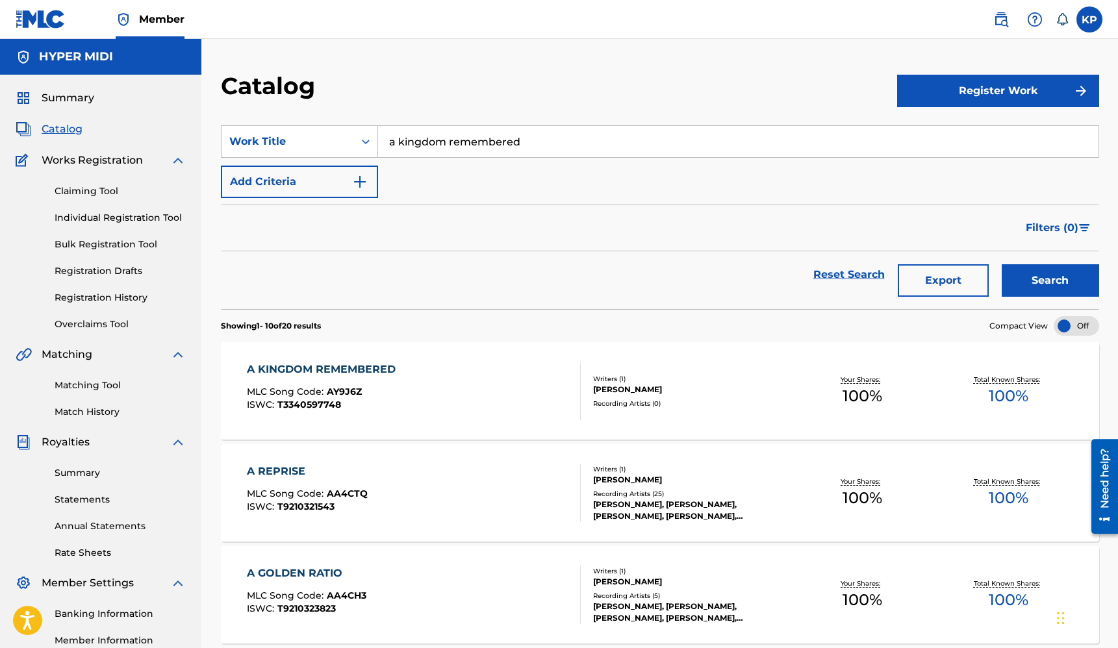
click at [382, 369] on div "A KINGDOM REMEMBERED" at bounding box center [324, 370] width 155 height 16
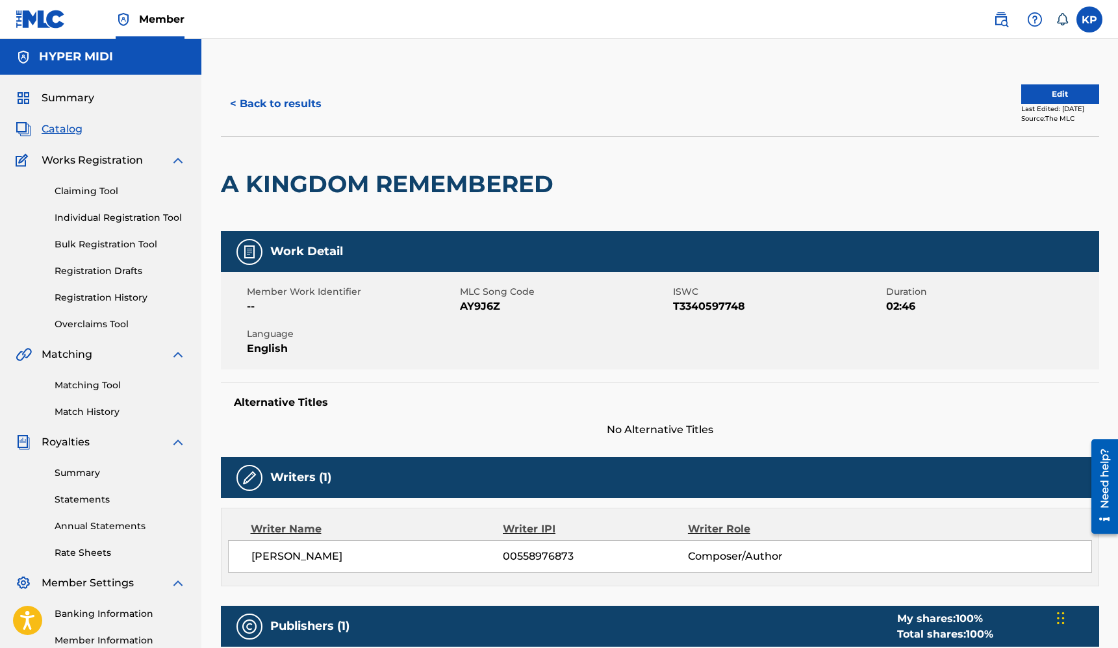
click at [47, 61] on h5 "HYPER MIDI" at bounding box center [76, 56] width 74 height 15
click at [63, 123] on span "Catalog" at bounding box center [62, 129] width 41 height 16
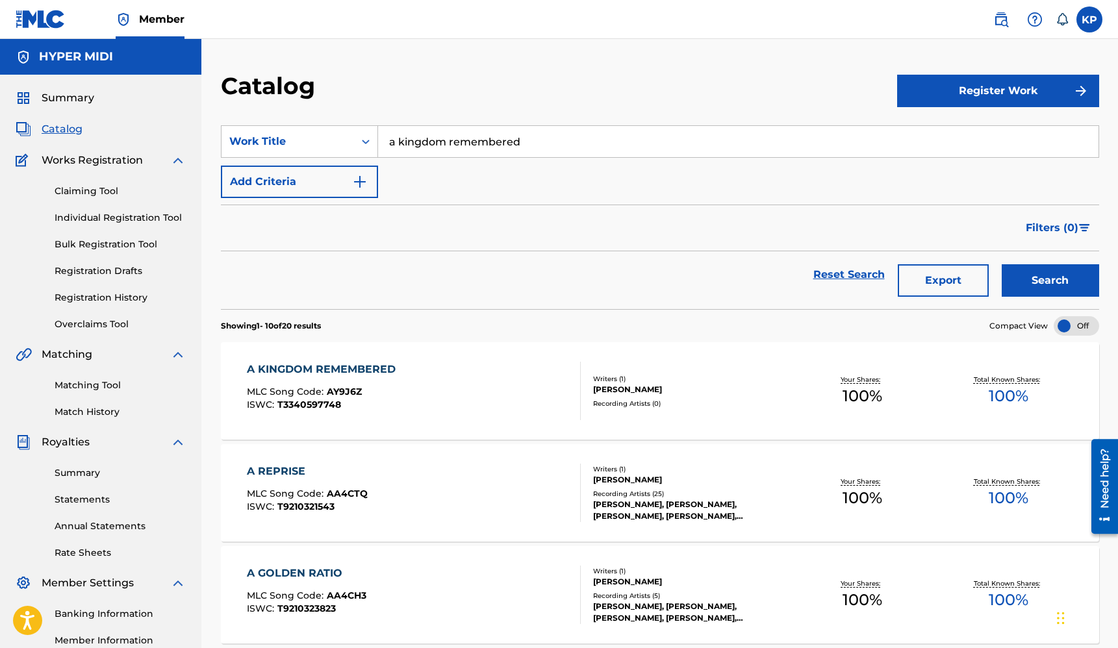
click at [640, 137] on input "a kingdom remembered" at bounding box center [738, 141] width 720 height 31
